Goal: Transaction & Acquisition: Purchase product/service

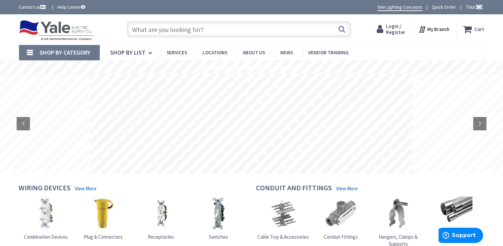
click at [393, 28] on span "Login / Register" at bounding box center [395, 29] width 19 height 12
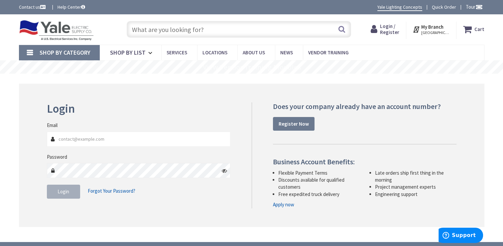
type input "[EMAIL_ADDRESS][DOMAIN_NAME]"
click at [61, 189] on span "Login" at bounding box center [64, 191] width 12 height 6
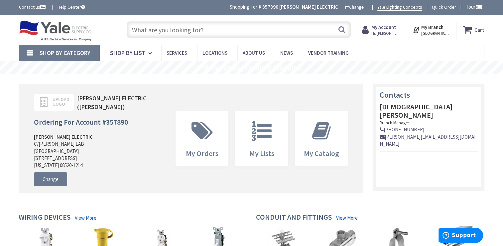
click at [212, 29] on input "text" at bounding box center [239, 29] width 225 height 17
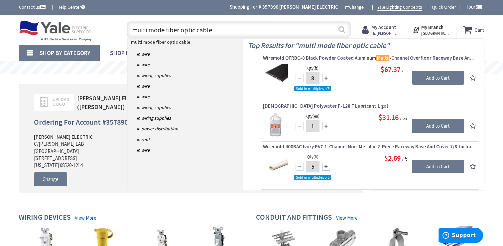
type input "multi mode fiber optic cable"
click at [341, 27] on button "Search" at bounding box center [342, 29] width 9 height 15
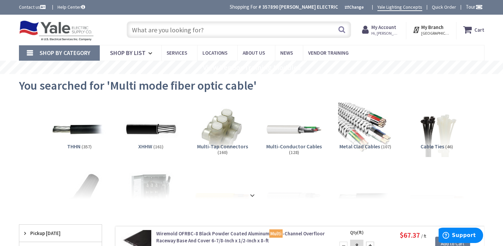
click at [55, 53] on span "Shop By Category" at bounding box center [65, 53] width 51 height 8
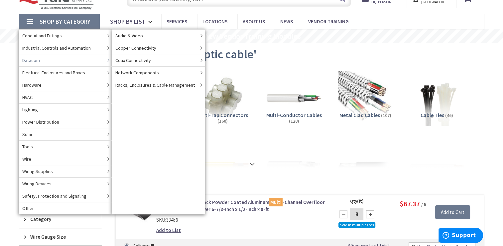
scroll to position [44, 0]
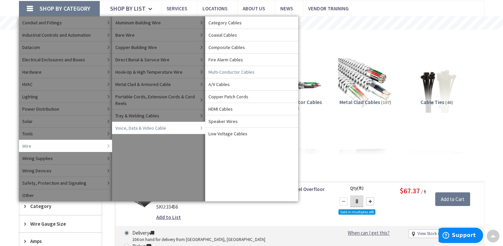
click at [229, 69] on span "Multi-Conductor Cables" at bounding box center [232, 72] width 46 height 7
